Goal: Task Accomplishment & Management: Complete application form

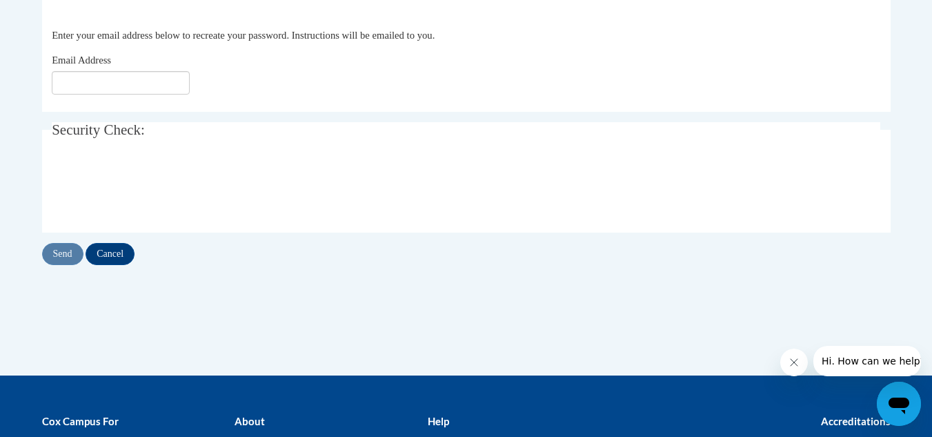
scroll to position [297, 0]
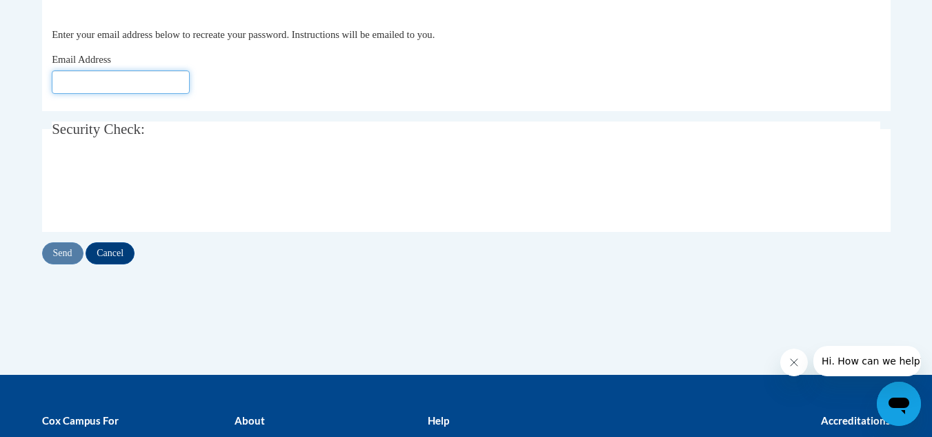
click at [94, 81] on input "Email Address" at bounding box center [121, 81] width 138 height 23
type input "sdmartin8873@gmail.com"
click at [68, 253] on input "Send" at bounding box center [62, 253] width 41 height 22
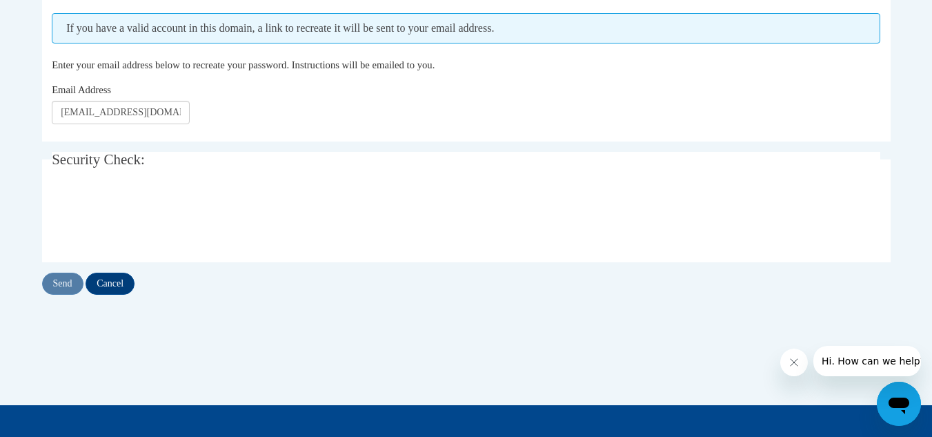
scroll to position [304, 0]
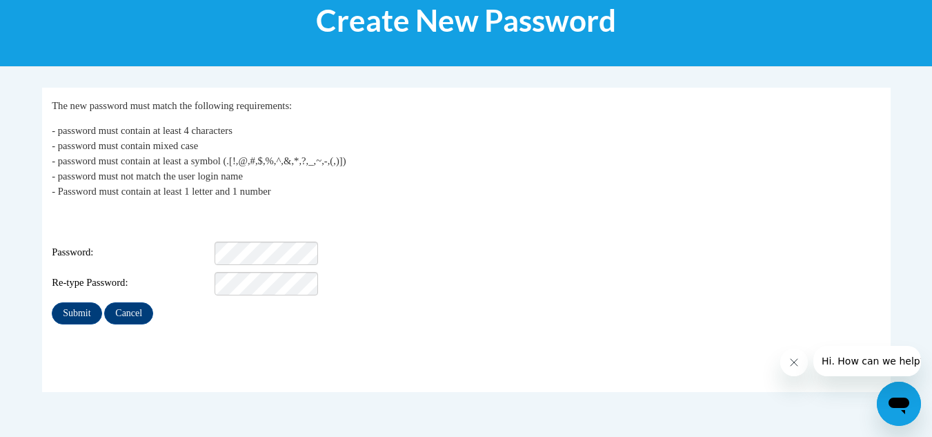
scroll to position [194, 0]
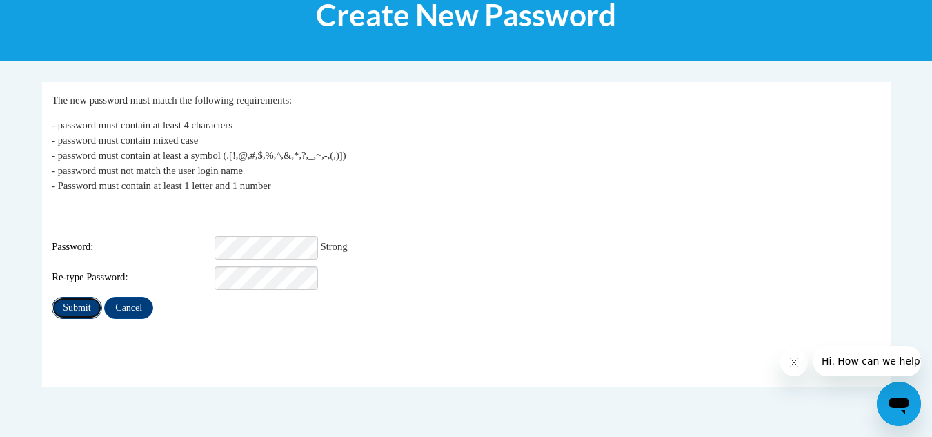
click at [71, 299] on input "Submit" at bounding box center [77, 308] width 50 height 22
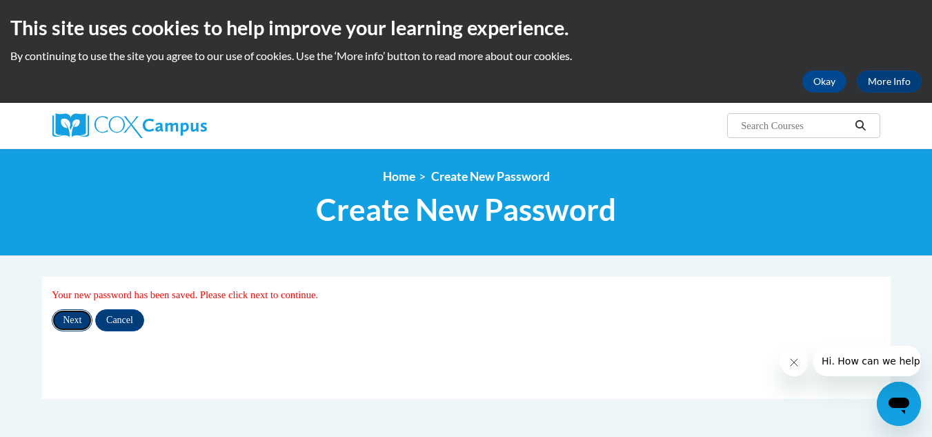
click at [68, 318] on input "Next" at bounding box center [72, 320] width 41 height 22
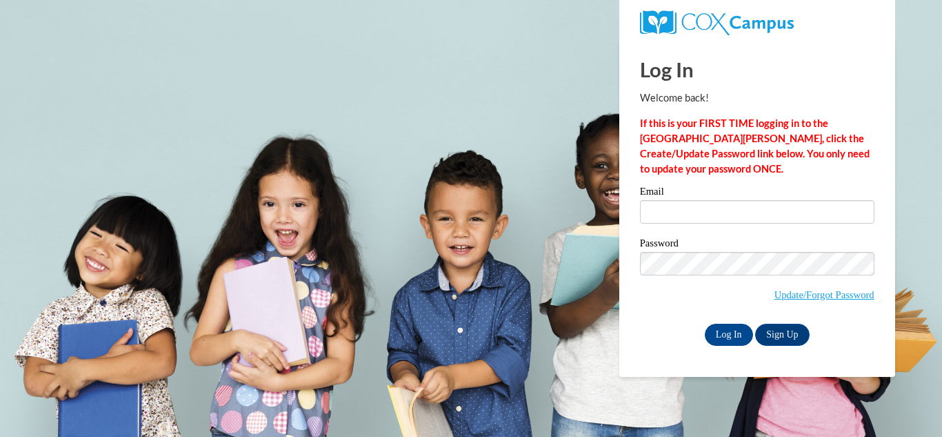
click at [677, 194] on label "Email" at bounding box center [757, 193] width 235 height 14
click at [677, 200] on input "Email" at bounding box center [757, 211] width 235 height 23
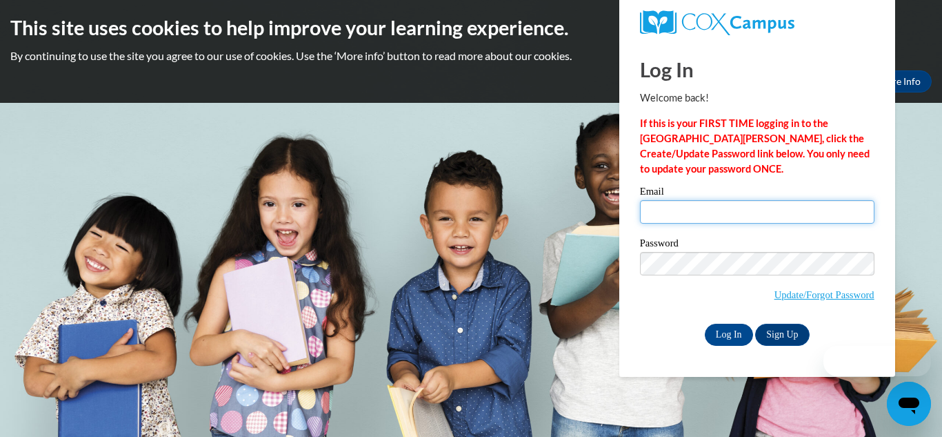
type input "sdmartin8873@gmail.com"
click at [677, 209] on input "sdmartin8873@gmail.com" at bounding box center [757, 211] width 235 height 23
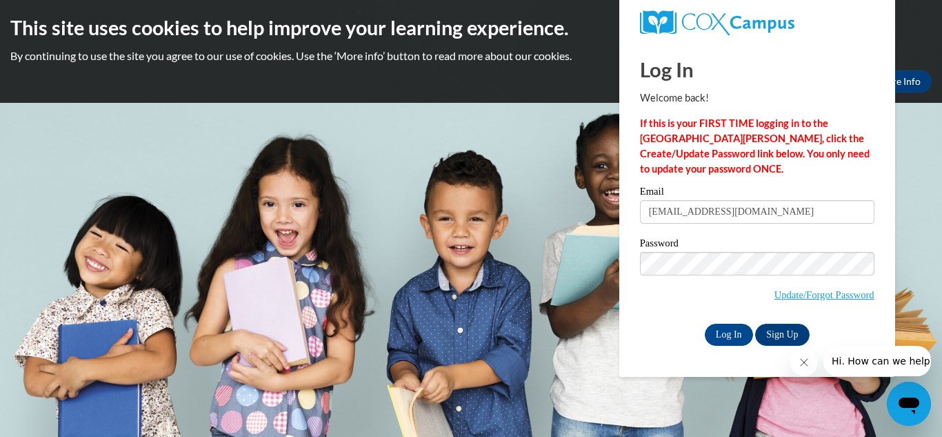
click at [926, 224] on body "This site uses cookies to help improve your learning experience. By continuing …" at bounding box center [471, 218] width 942 height 437
click at [731, 329] on input "Log In" at bounding box center [729, 334] width 48 height 22
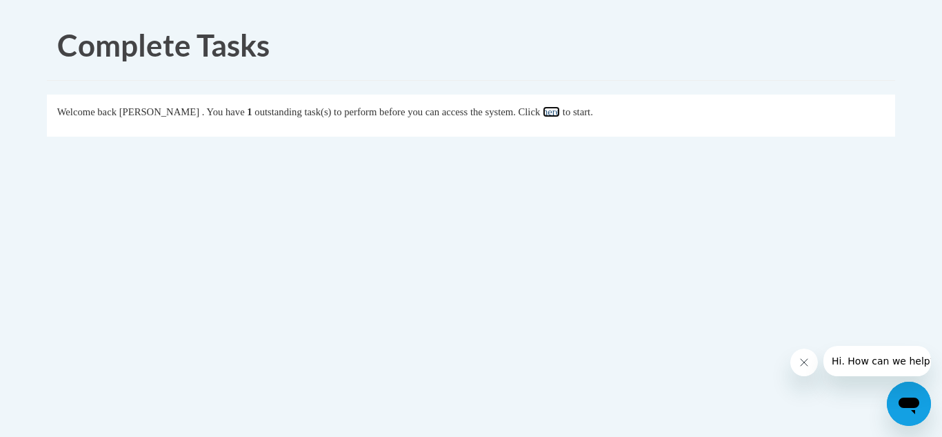
click at [560, 113] on link "here" at bounding box center [551, 111] width 17 height 11
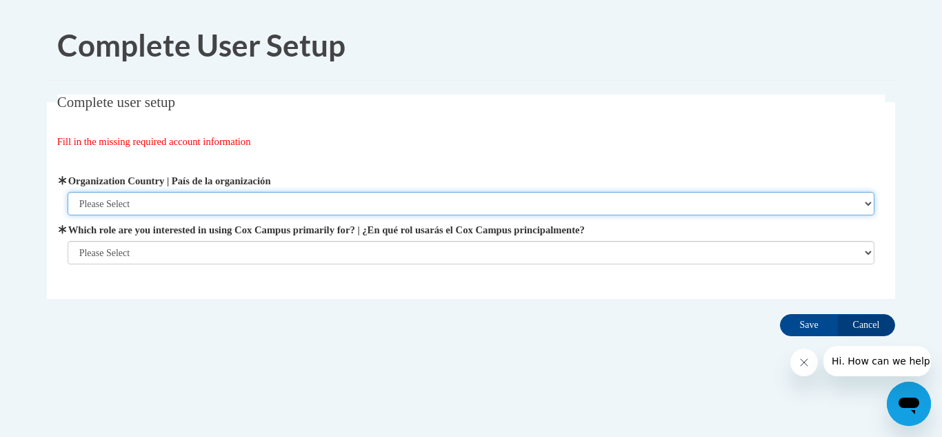
click at [866, 201] on select "Please Select United States | Estados Unidos Outside of the United States | Fue…" at bounding box center [472, 203] width 808 height 23
select select "ad49bcad-a171-4b2e-b99c-48b446064914"
click at [68, 192] on select "Please Select United States | Estados Unidos Outside of the United States | Fue…" at bounding box center [472, 203] width 808 height 23
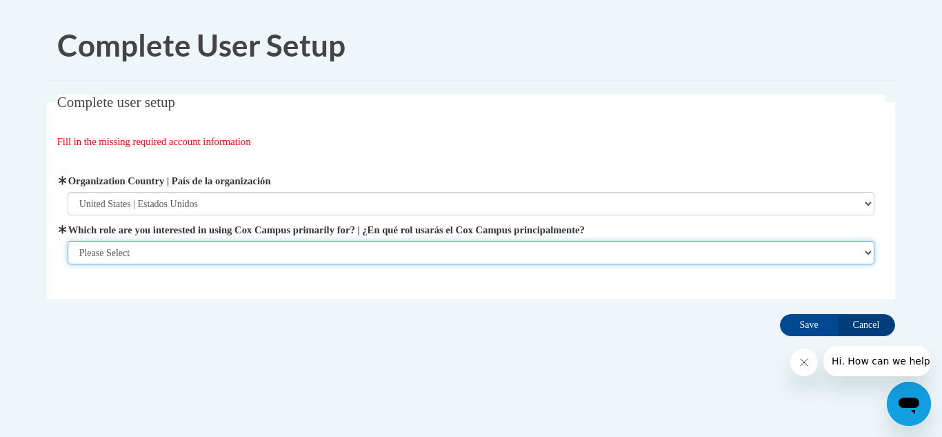
click at [869, 249] on select "Please Select College/University | Colegio/Universidad Community/Nonprofit Part…" at bounding box center [472, 252] width 808 height 23
select select "fbf2d438-af2f-41f8-98f1-81c410e29de3"
click at [68, 264] on select "Please Select College/University | Colegio/Universidad Community/Nonprofit Part…" at bounding box center [472, 252] width 808 height 23
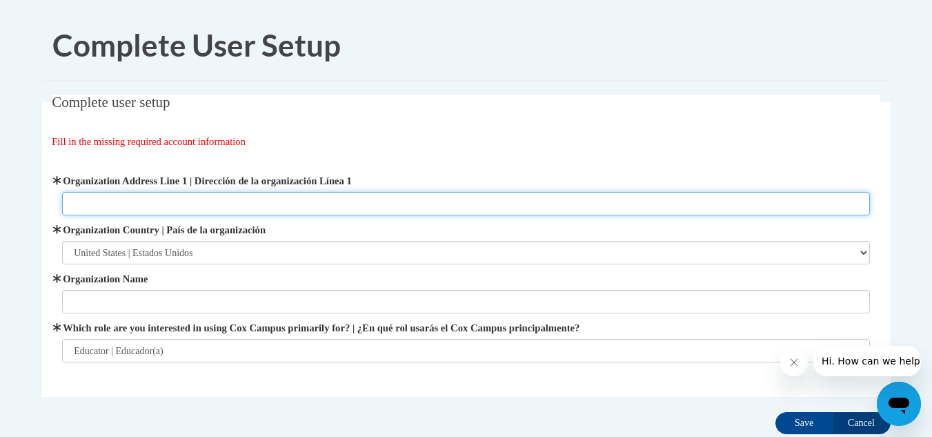
click at [217, 202] on input "Organization Address Line 1 | Dirección de la organización Línea 1" at bounding box center [466, 203] width 808 height 23
type input "2824 Montana Avenue"
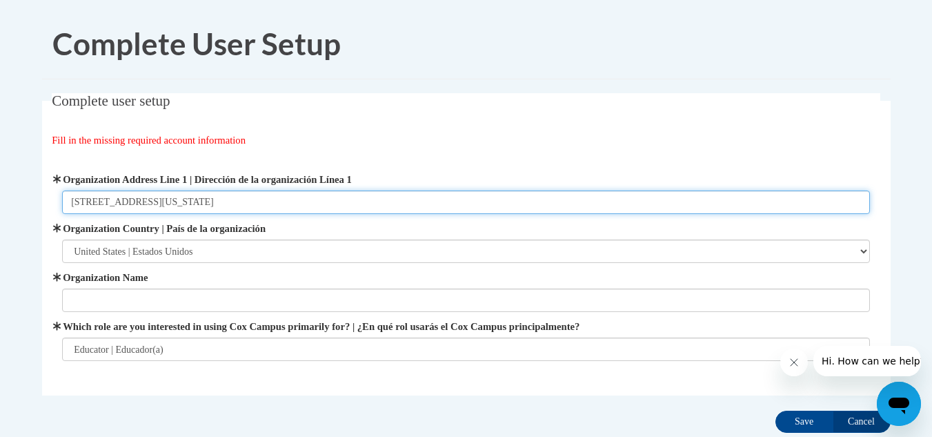
scroll to position [6, 0]
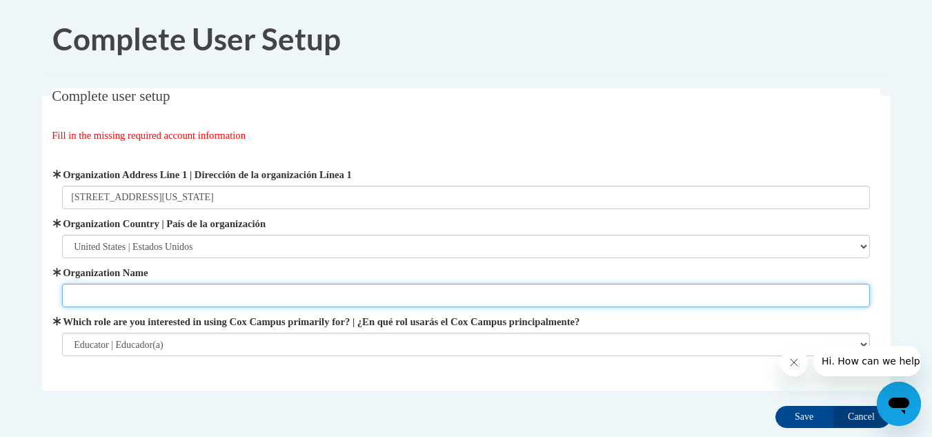
click at [128, 293] on input "Organization Name" at bounding box center [466, 294] width 808 height 23
type input "Ms. Sophia's Daycare"
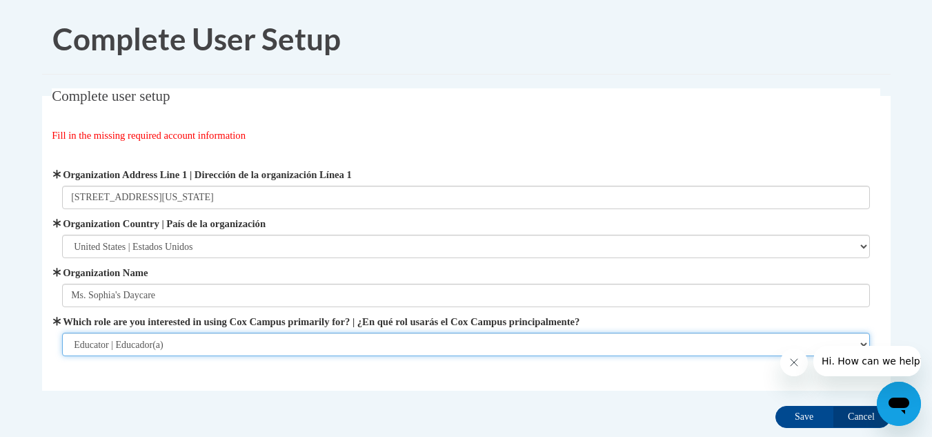
click at [857, 340] on select "Please Select College/University | Colegio/Universidad Community/Nonprofit Part…" at bounding box center [466, 343] width 808 height 23
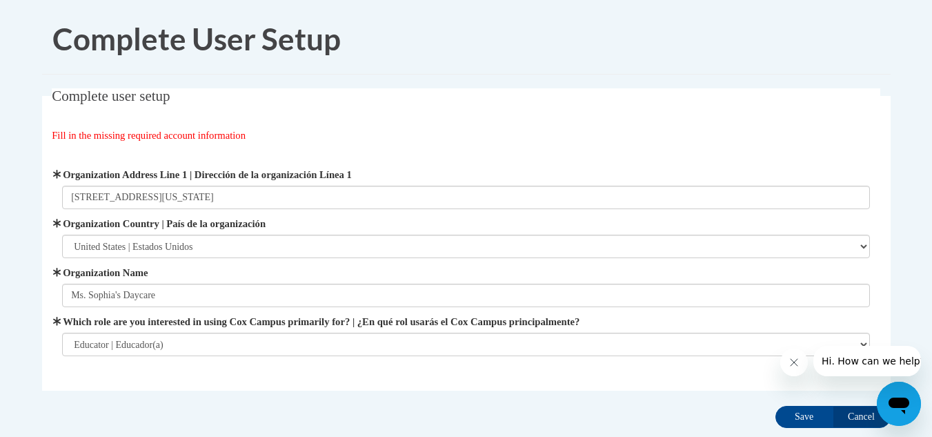
click at [792, 360] on icon "Close message from company" at bounding box center [793, 362] width 11 height 11
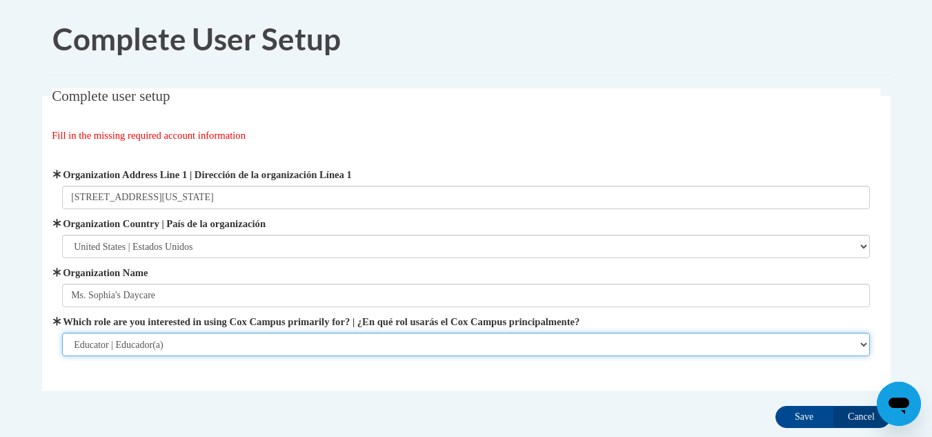
click at [857, 343] on select "Please Select College/University | Colegio/Universidad Community/Nonprofit Part…" at bounding box center [466, 343] width 808 height 23
click at [865, 350] on select "Please Select College/University | Colegio/Universidad Community/Nonprofit Part…" at bounding box center [466, 343] width 808 height 23
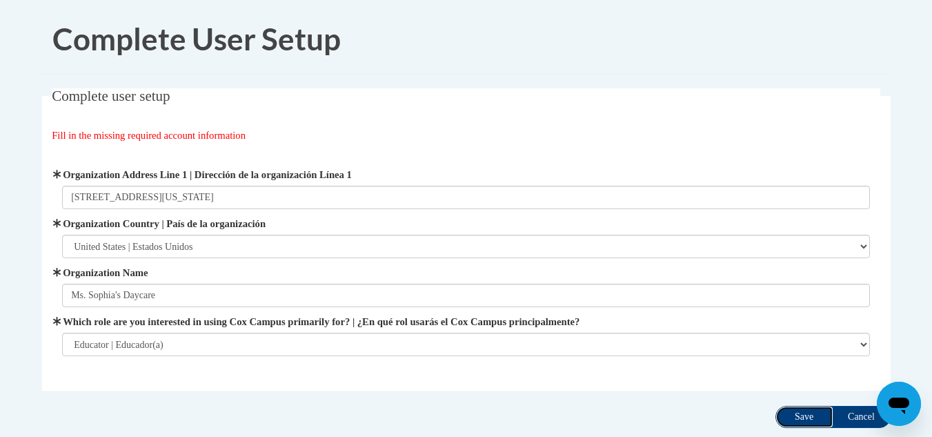
click at [820, 408] on input "Save" at bounding box center [804, 417] width 58 height 22
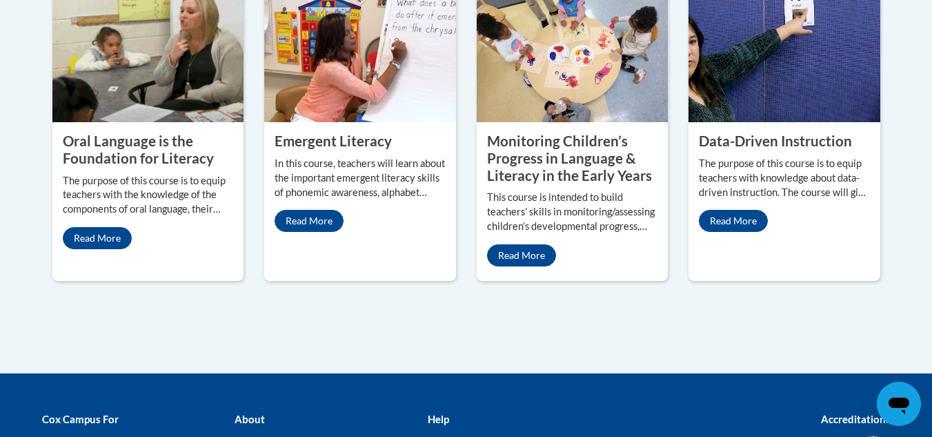
scroll to position [1328, 0]
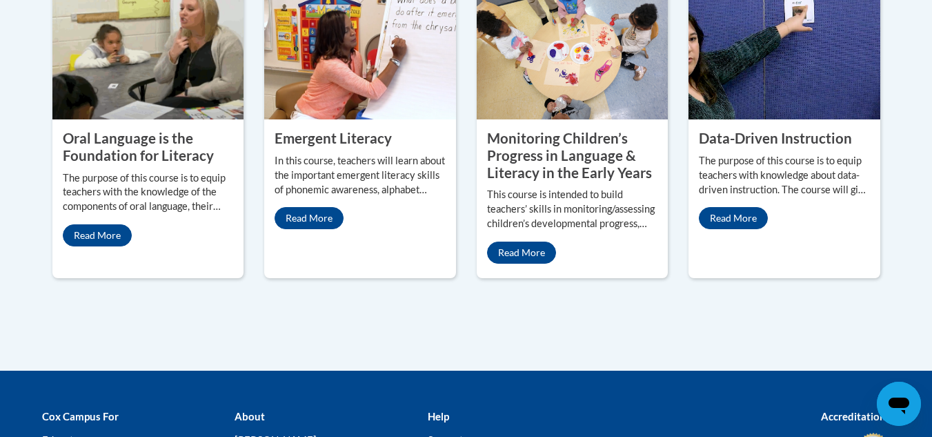
click at [740, 238] on div "Data-Driven Instruction The purpose of this course is to equip teachers with kn…" at bounding box center [784, 129] width 192 height 296
